Goal: Task Accomplishment & Management: Manage account settings

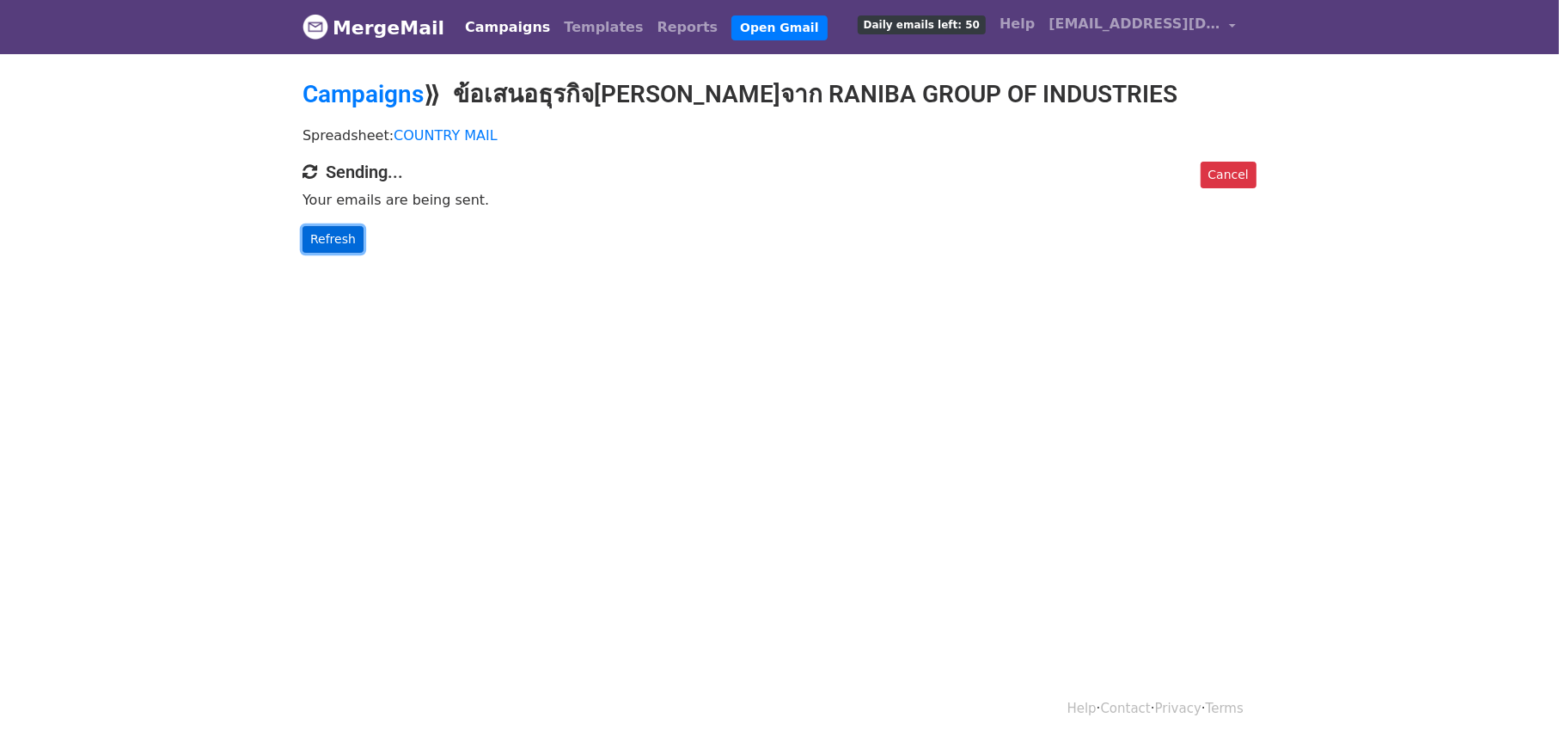
click at [356, 226] on link "Refresh" at bounding box center [333, 239] width 61 height 27
click at [345, 234] on link "Refresh" at bounding box center [333, 239] width 61 height 27
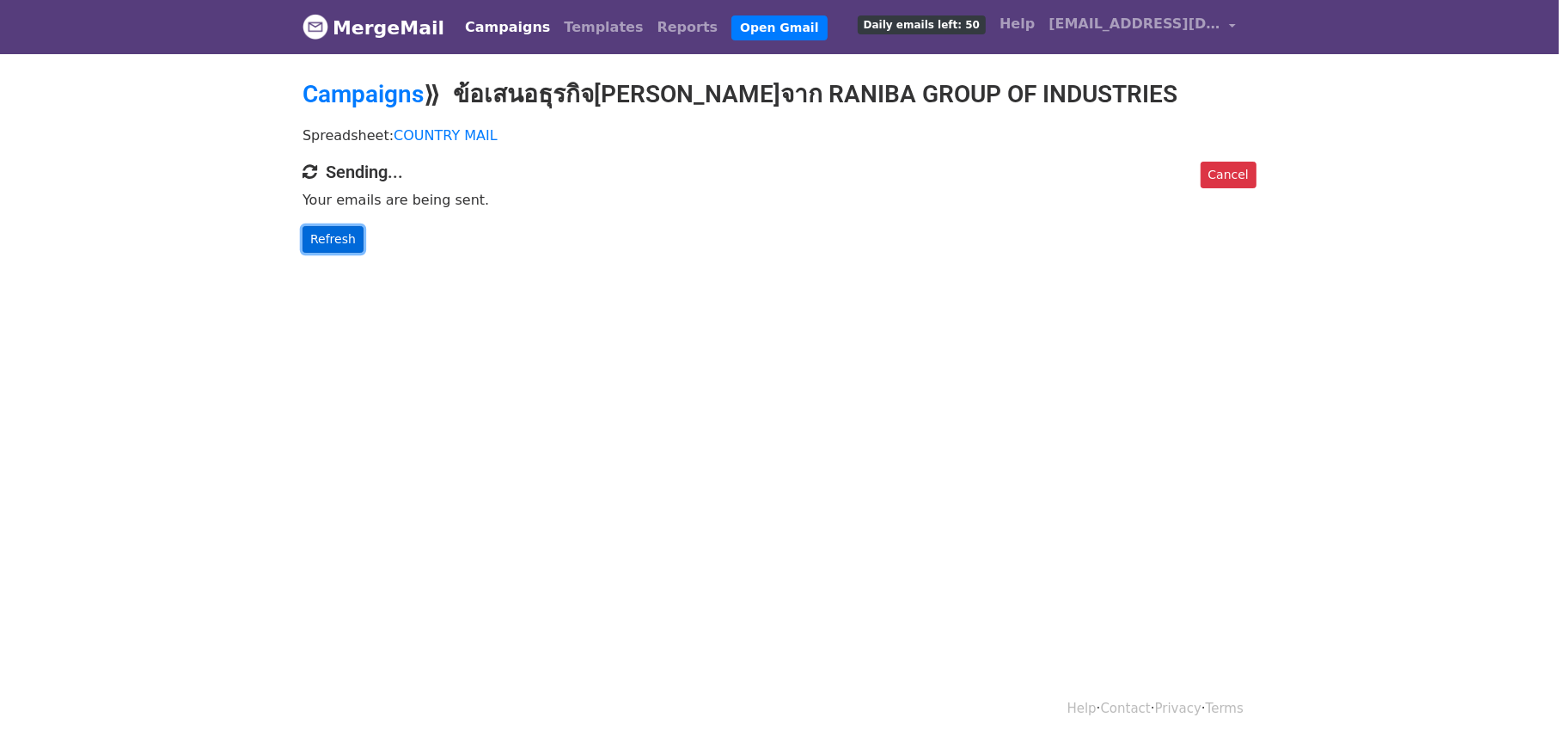
click at [345, 234] on link "Refresh" at bounding box center [333, 239] width 61 height 27
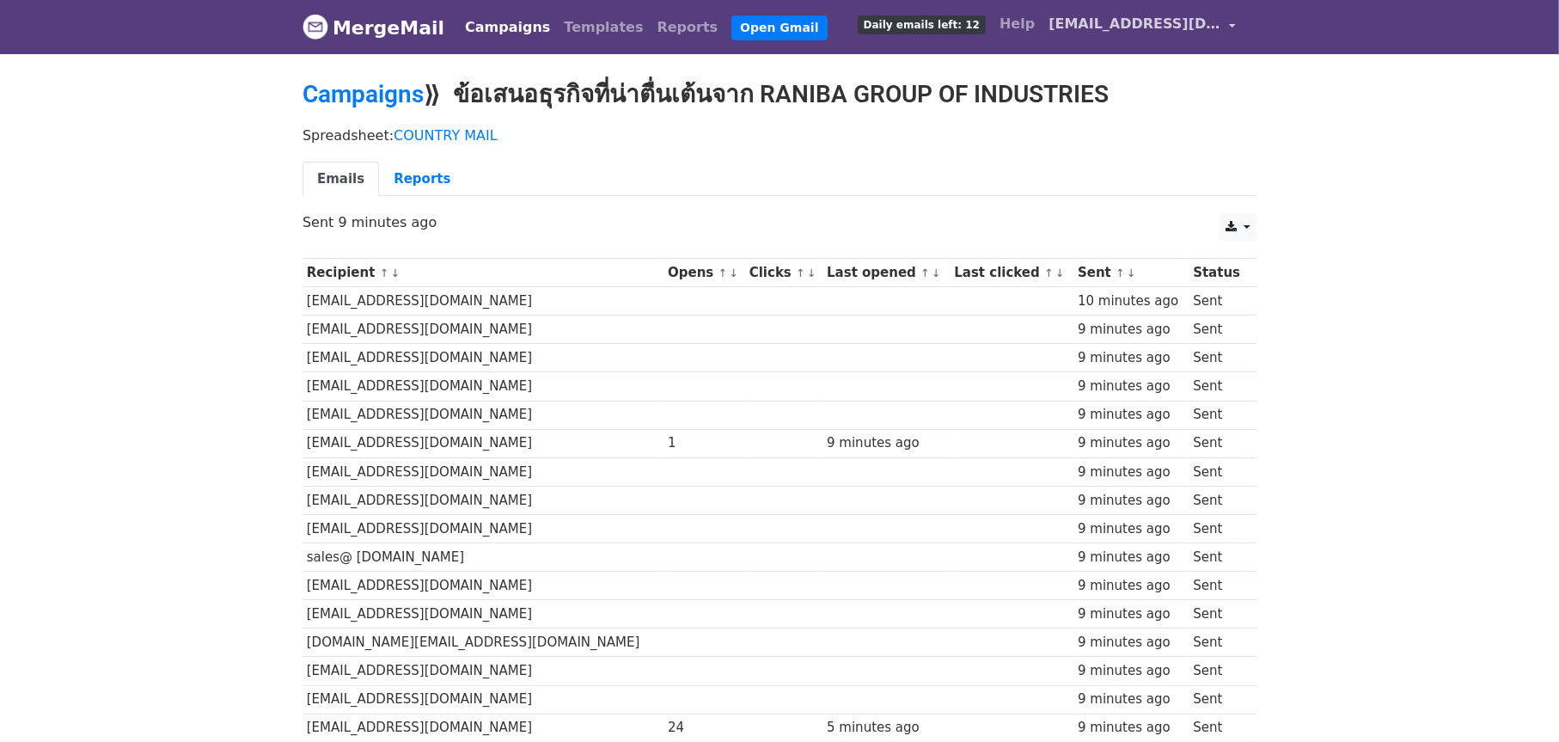
click at [1238, 24] on link "[EMAIL_ADDRESS][DOMAIN_NAME]" at bounding box center [1142, 27] width 201 height 40
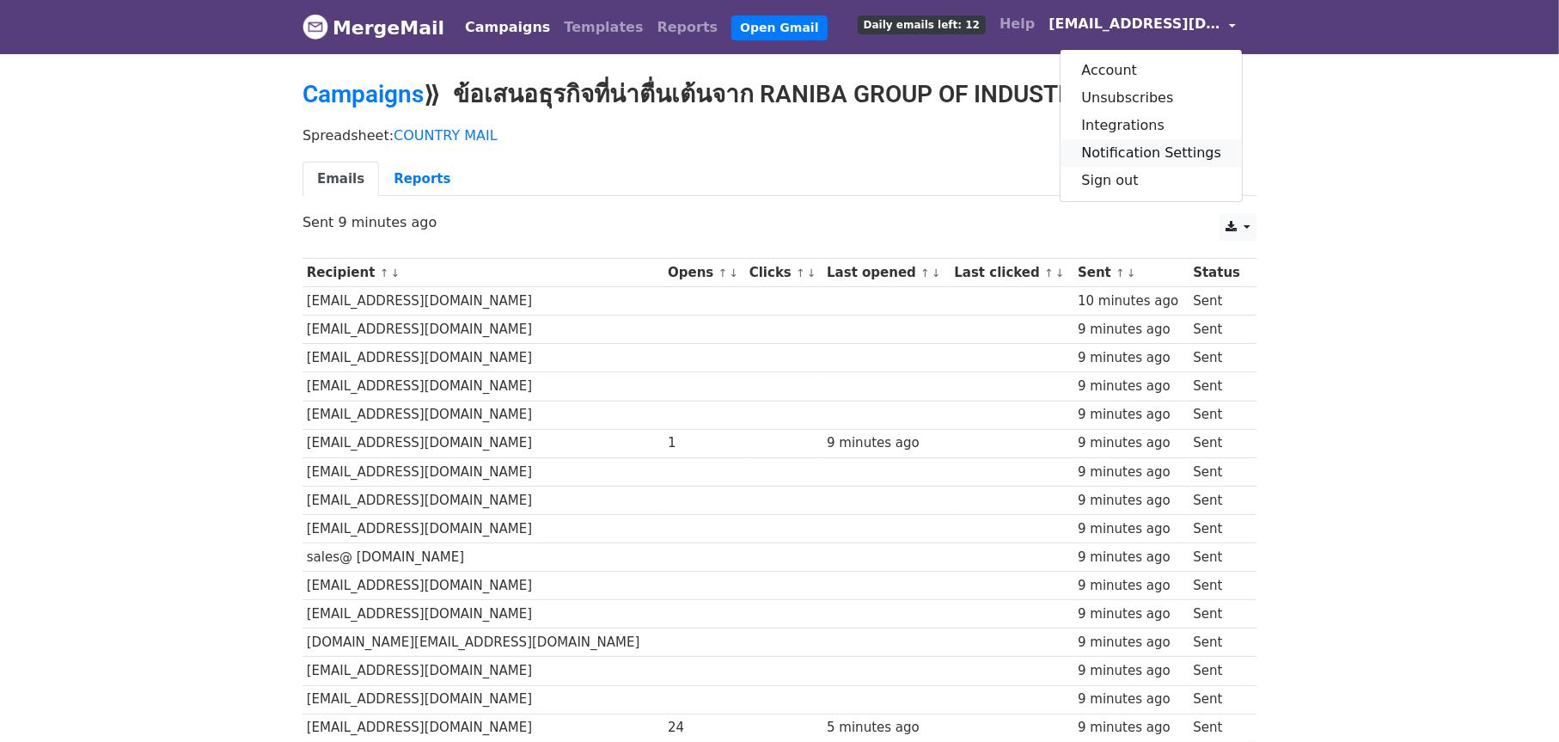
click at [1136, 155] on link "Notification Settings" at bounding box center [1151, 153] width 181 height 28
